Goal: Task Accomplishment & Management: Manage account settings

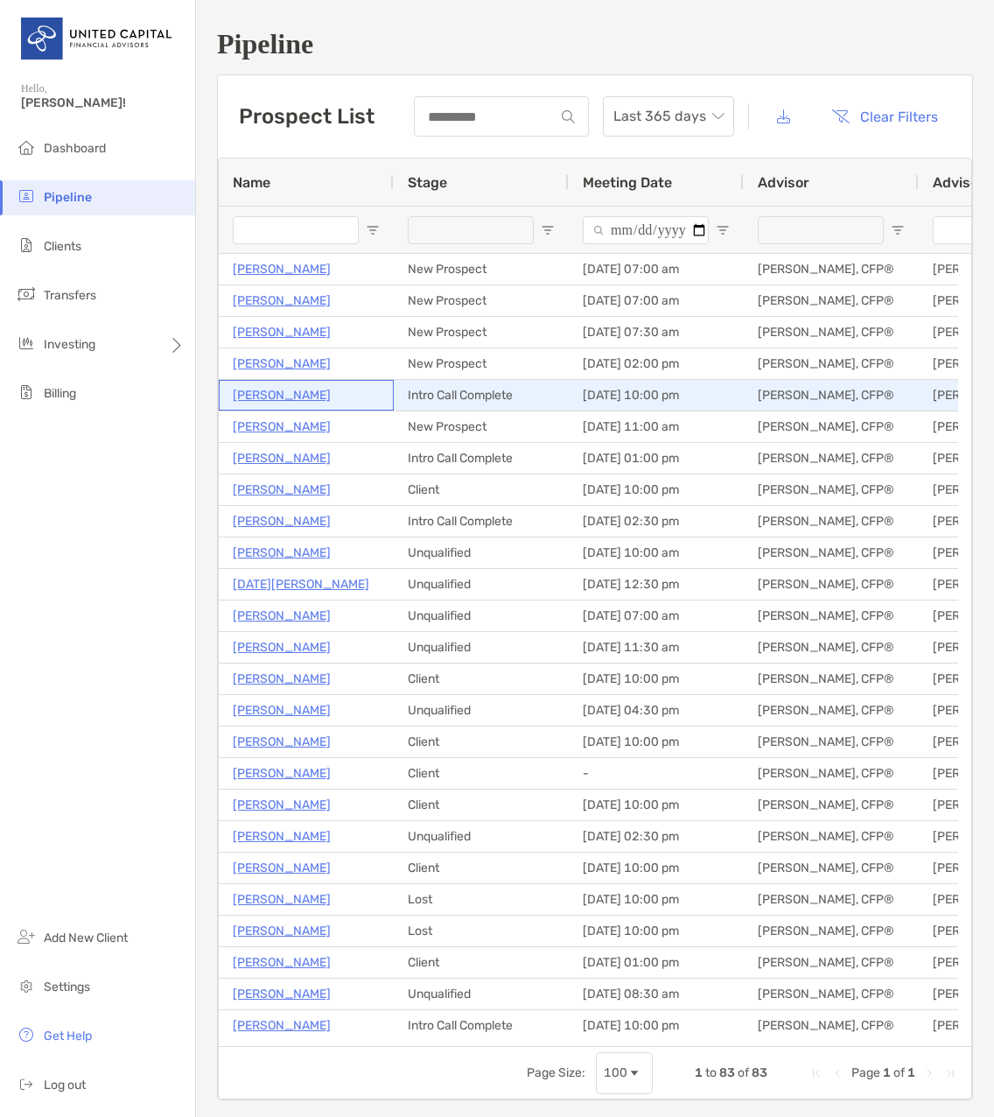
click at [293, 395] on p "Chonly Mcgowan" at bounding box center [282, 395] width 98 height 22
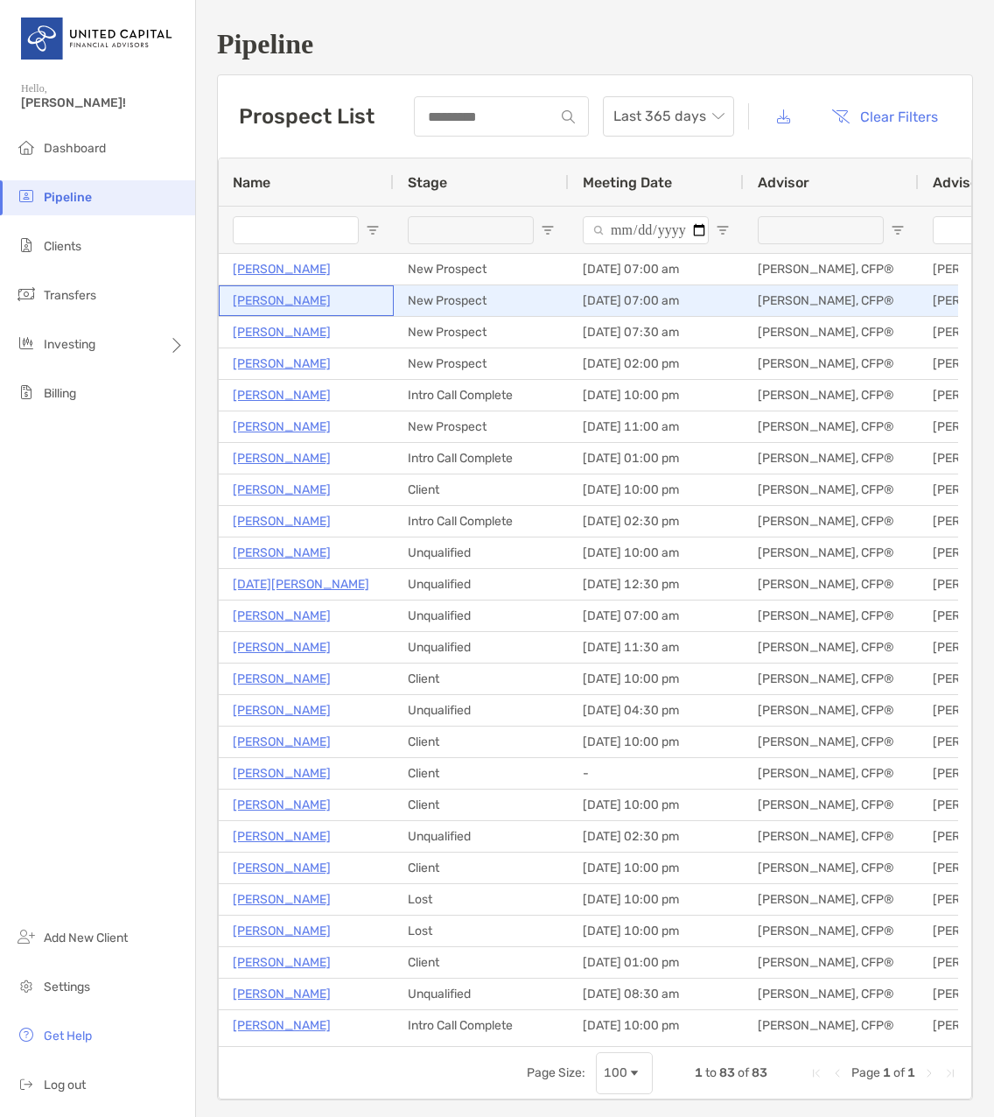
click at [256, 298] on p "[PERSON_NAME]" at bounding box center [282, 301] width 98 height 22
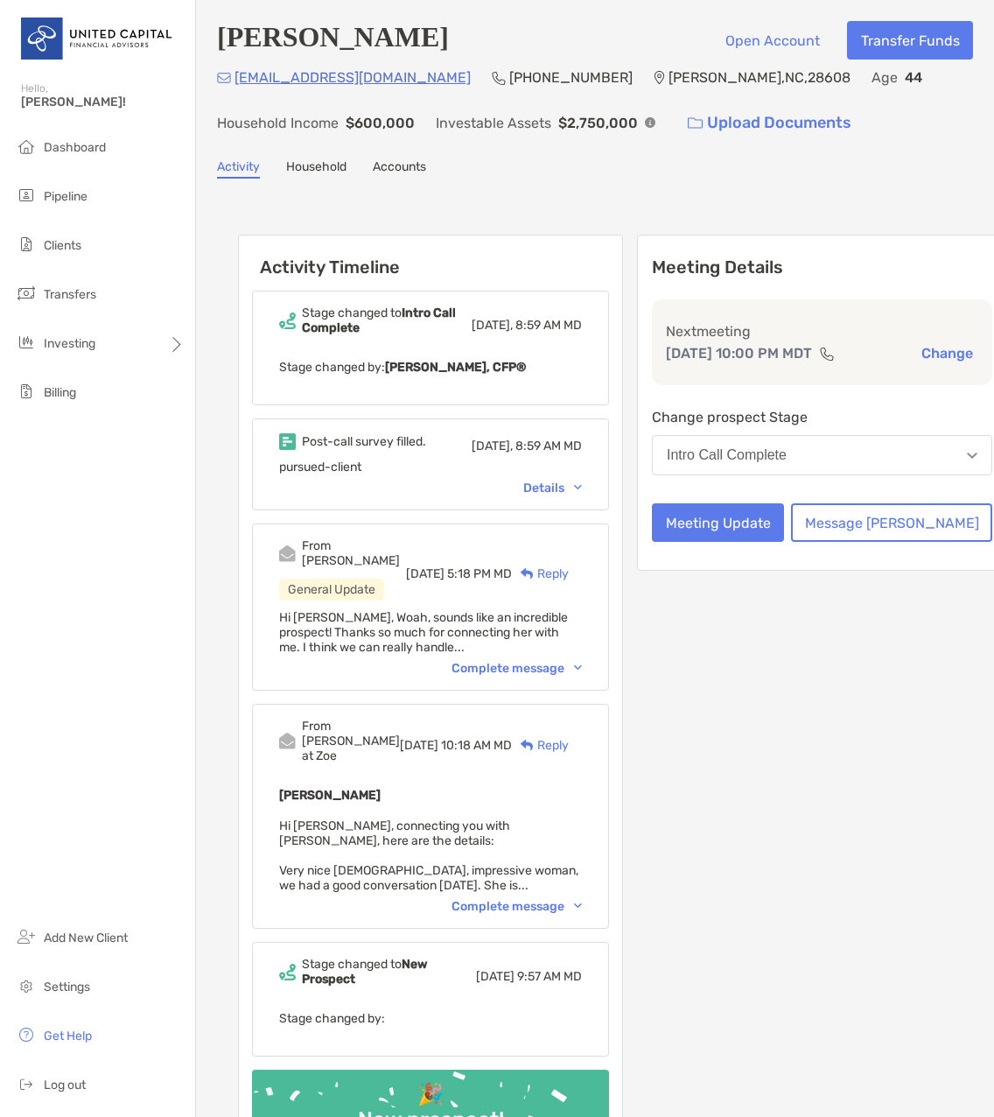
click at [567, 487] on div "Details" at bounding box center [552, 487] width 59 height 15
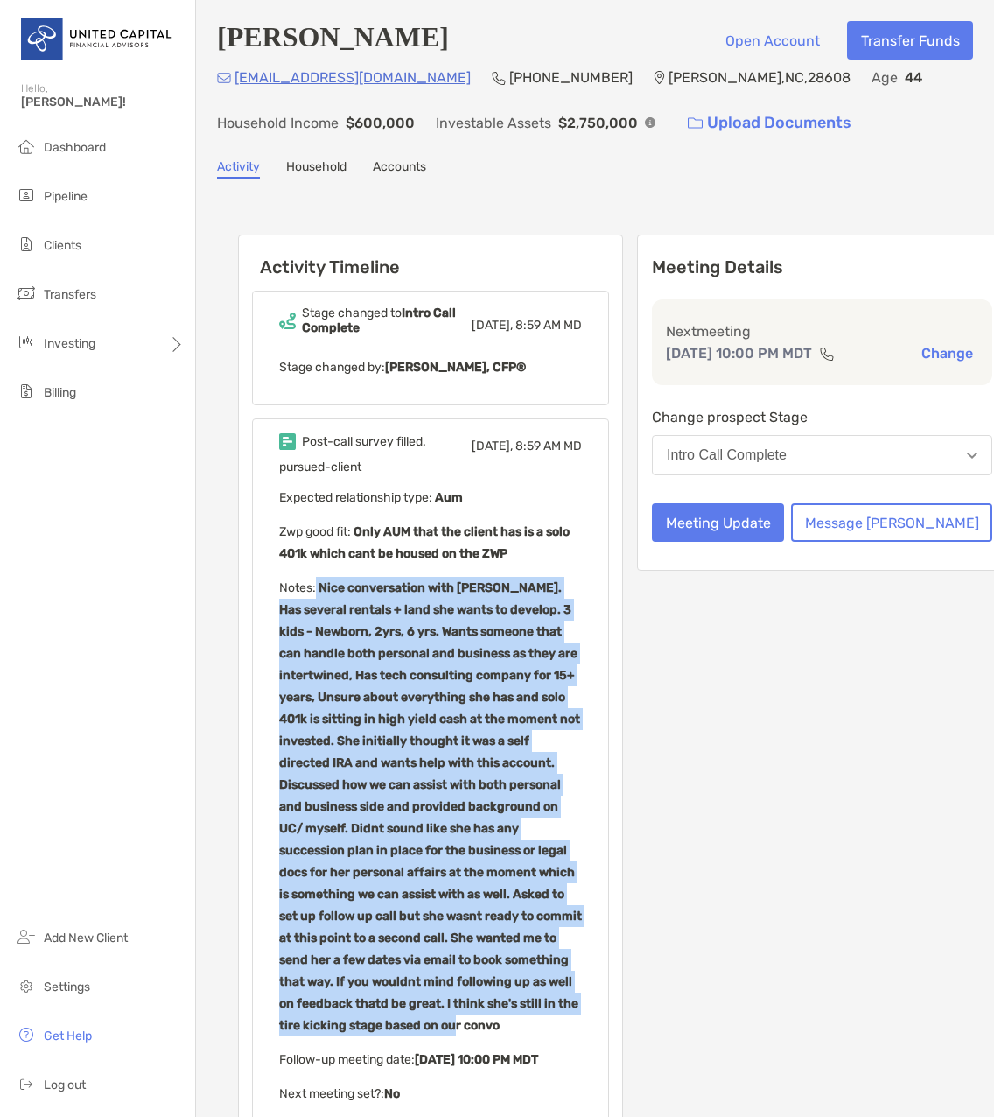
drag, startPoint x: 317, startPoint y: 592, endPoint x: 609, endPoint y: 985, distance: 489.7
click at [609, 985] on div "Post-call survey filled. Today, 8:59 AM MD pursued-client Expected relationship…" at bounding box center [430, 799] width 357 height 762
drag, startPoint x: 609, startPoint y: 985, endPoint x: 464, endPoint y: 829, distance: 213.6
copy b "Nice conversation with Chonly. Has several rentals + land she wants to develop.…"
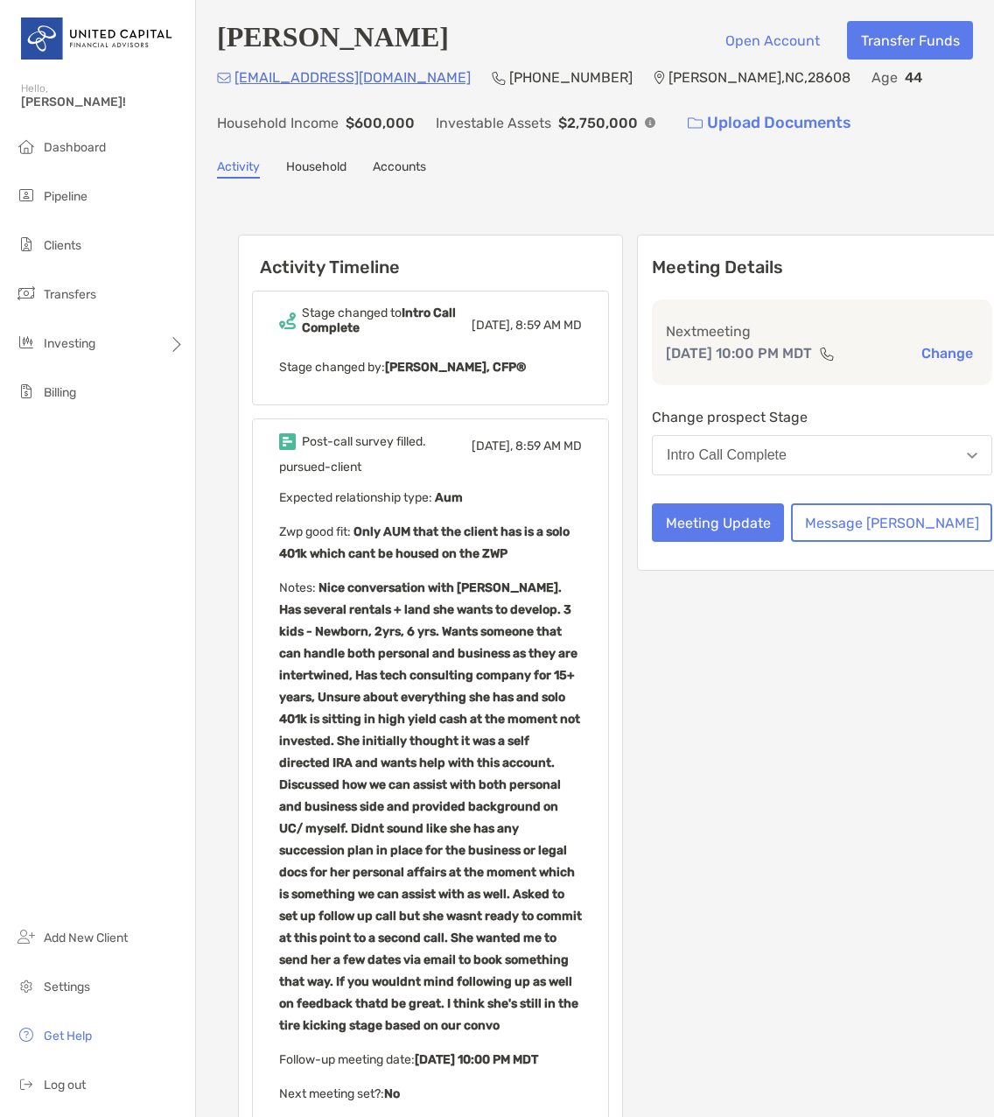
click at [712, 704] on div "Meeting Details Next meeting Oct 12, 10:00 PM MDT Change Change prospect Stage …" at bounding box center [822, 1049] width 370 height 1628
